Goal: Task Accomplishment & Management: Use online tool/utility

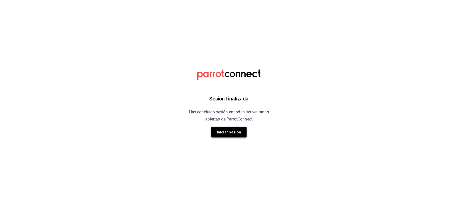
click at [231, 130] on button "Iniciar sesión" at bounding box center [228, 132] width 35 height 11
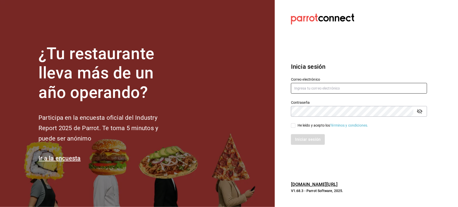
type input "auxiliar.contable@flamingosgolf.com.mx"
click at [301, 126] on div "He leído y acepto los Términos y condiciones." at bounding box center [333, 125] width 71 height 5
click at [296, 126] on input "He leído y acepto los Términos y condiciones." at bounding box center [293, 125] width 5 height 5
checkbox input "true"
click at [304, 140] on button "Iniciar sesión" at bounding box center [308, 139] width 34 height 11
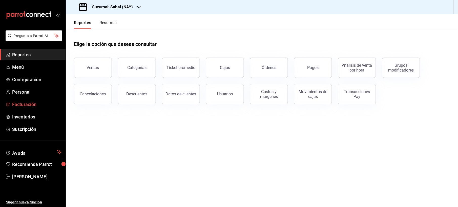
click at [31, 102] on span "Facturación" at bounding box center [36, 104] width 49 height 7
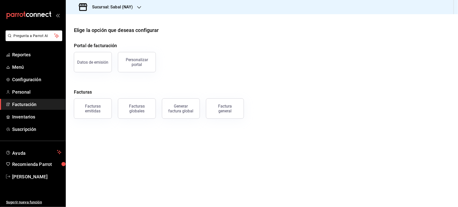
click at [131, 7] on h3 "Sucursal: Sabal (NAY)" at bounding box center [110, 7] width 45 height 6
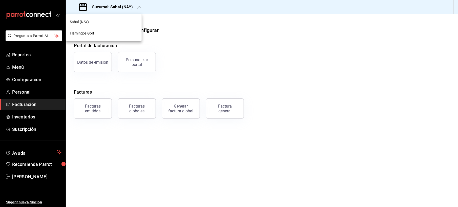
click at [94, 36] on div "Flamingos Golf" at bounding box center [104, 33] width 76 height 11
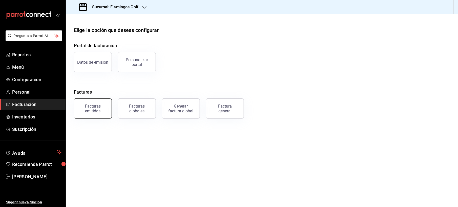
click at [92, 105] on div "Facturas emitidas" at bounding box center [92, 109] width 31 height 10
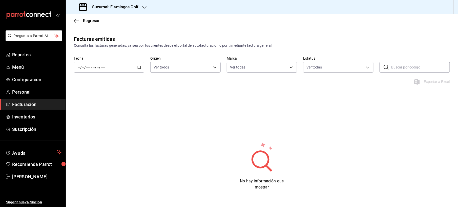
type input "fcb6ad62-2d7c-4c8d-a7b9-f3ea60482d45"
click at [138, 66] on icon "button" at bounding box center [140, 67] width 4 height 4
click at [87, 114] on span "Mes actual" at bounding box center [97, 116] width 39 height 5
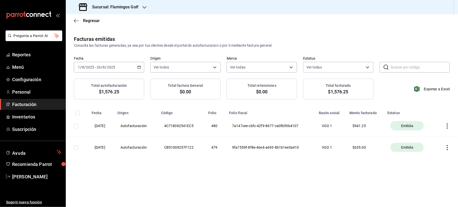
click at [78, 146] on input "checkbox" at bounding box center [76, 147] width 5 height 5
checkbox input "true"
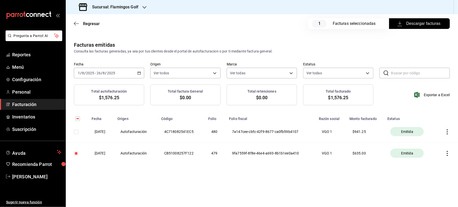
click at [418, 25] on span "Descargar facturas" at bounding box center [420, 24] width 42 height 6
